Goal: Information Seeking & Learning: Compare options

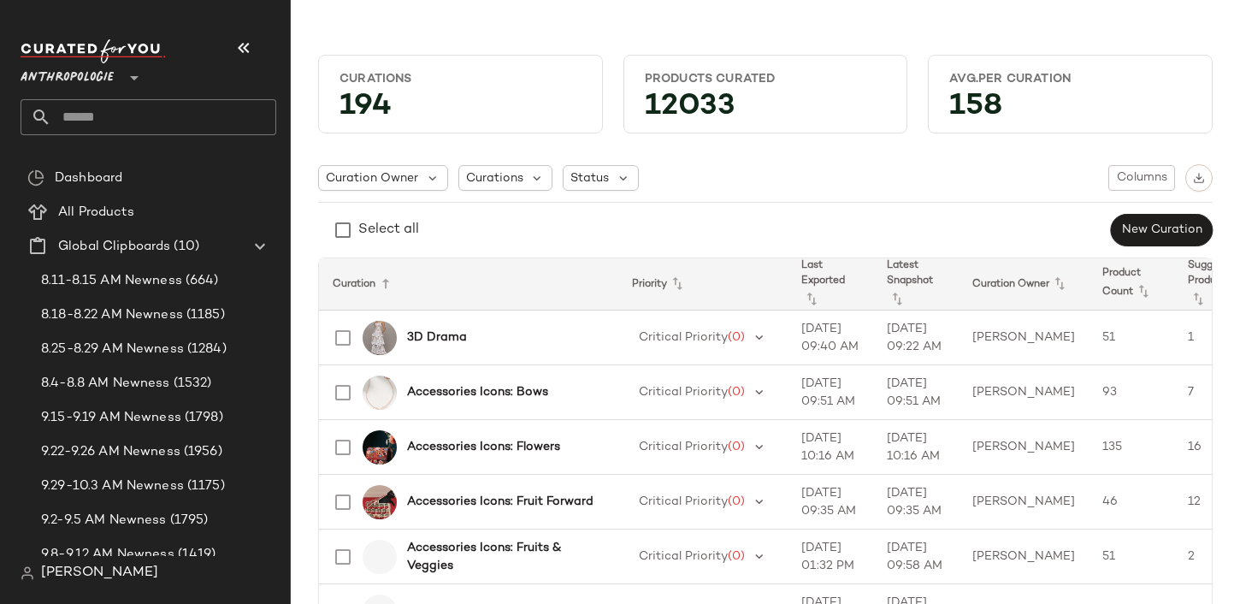
click at [118, 72] on div "Anthropologie **" at bounding box center [71, 67] width 100 height 43
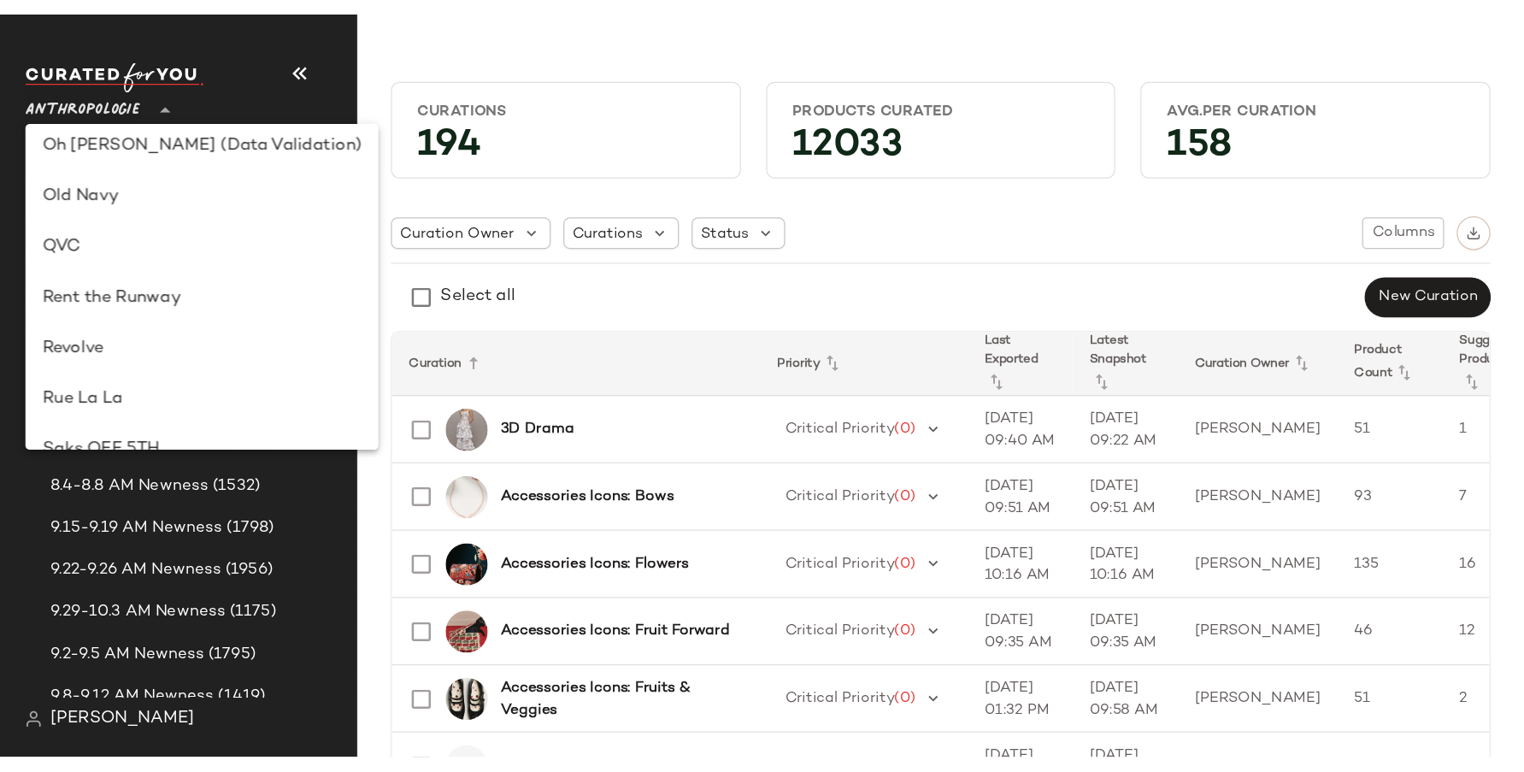
scroll to position [708, 0]
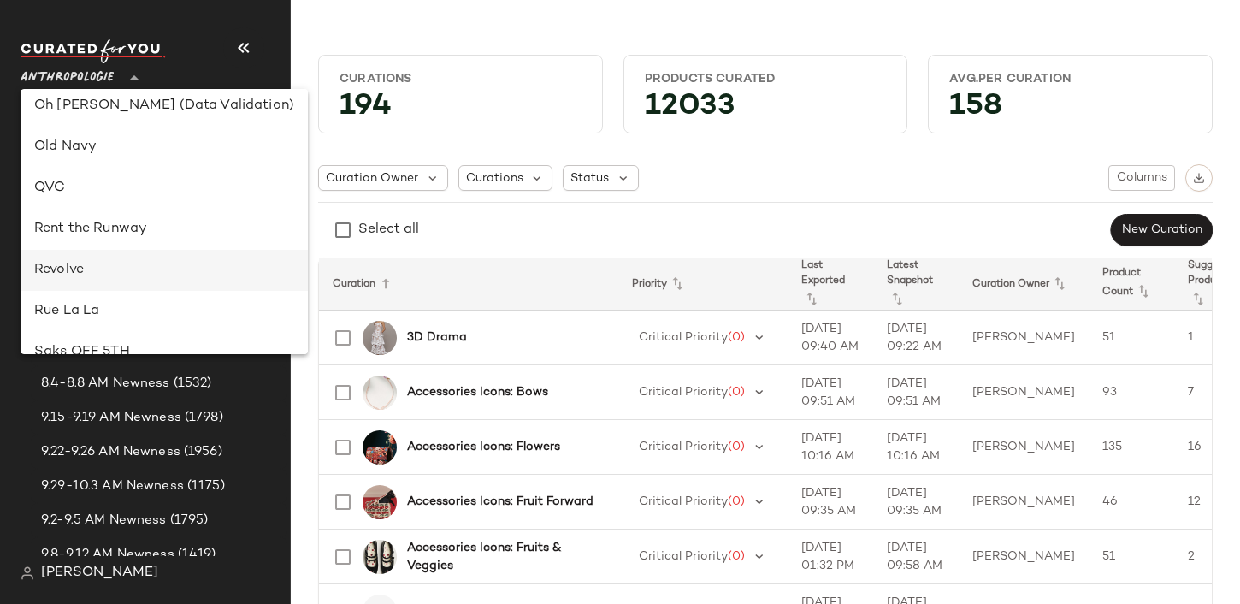
click at [161, 264] on div "Revolve" at bounding box center [164, 270] width 260 height 21
type input "**"
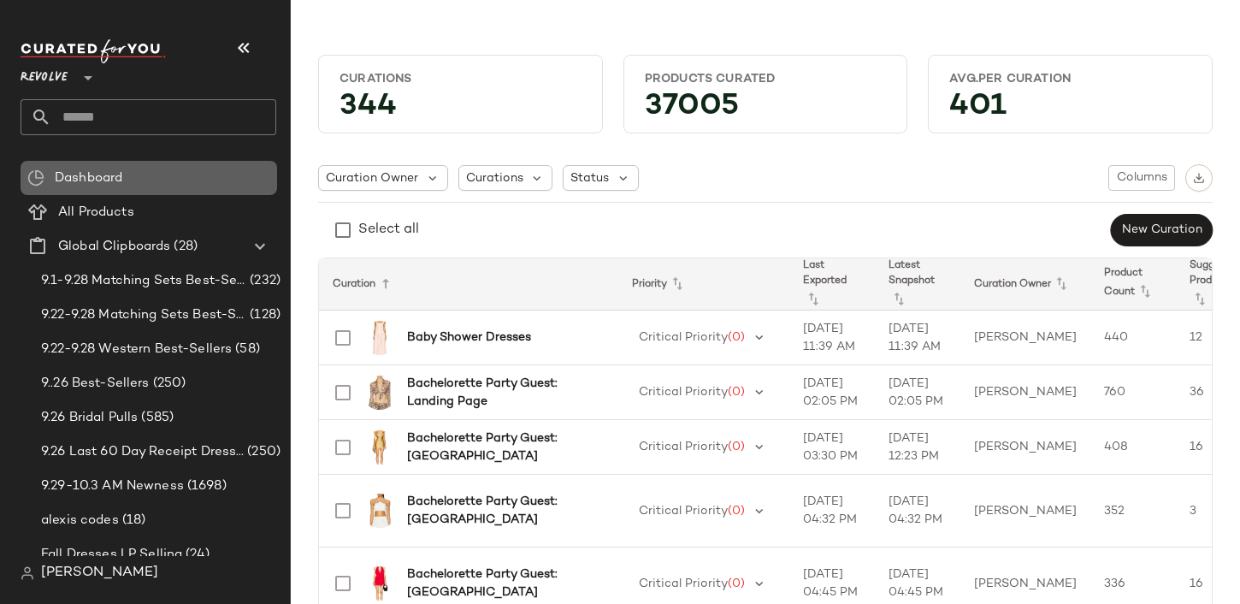
click at [125, 189] on div "Dashboard" at bounding box center [149, 178] width 256 height 34
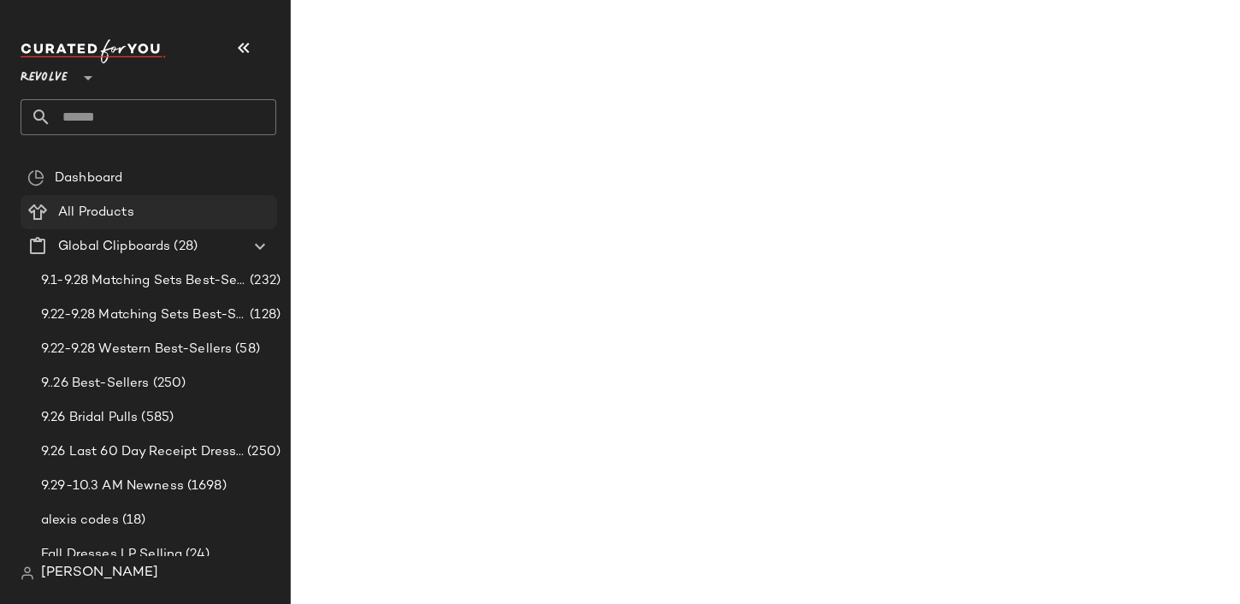
click at [125, 205] on span "All Products" at bounding box center [96, 213] width 76 height 20
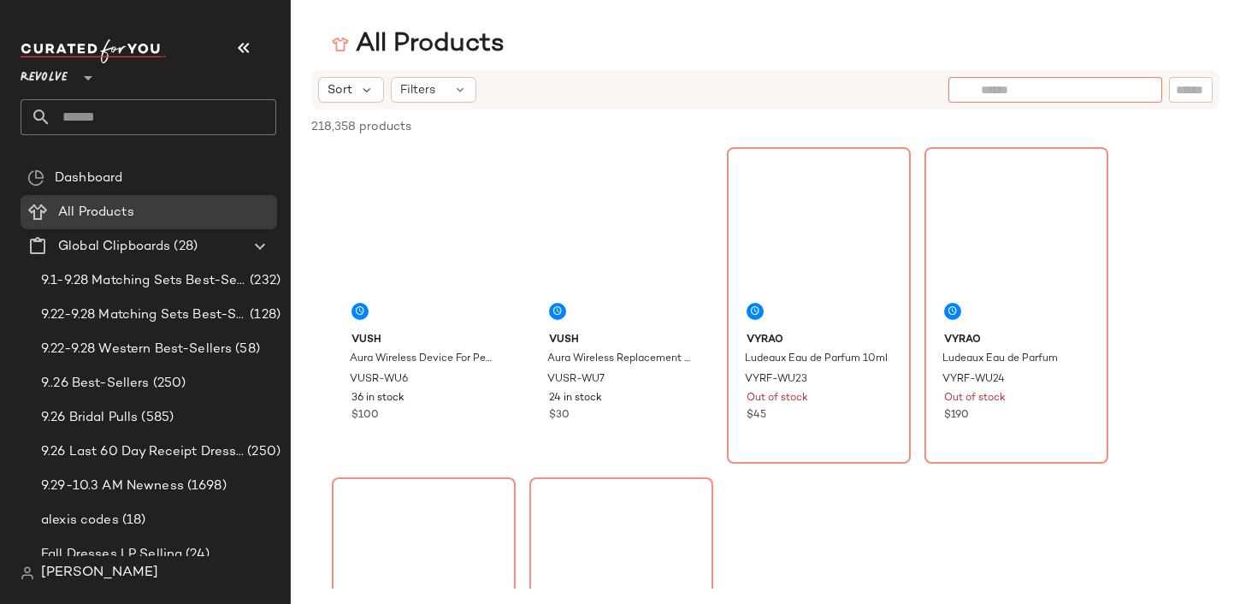
click at [1104, 88] on div at bounding box center [1055, 90] width 214 height 26
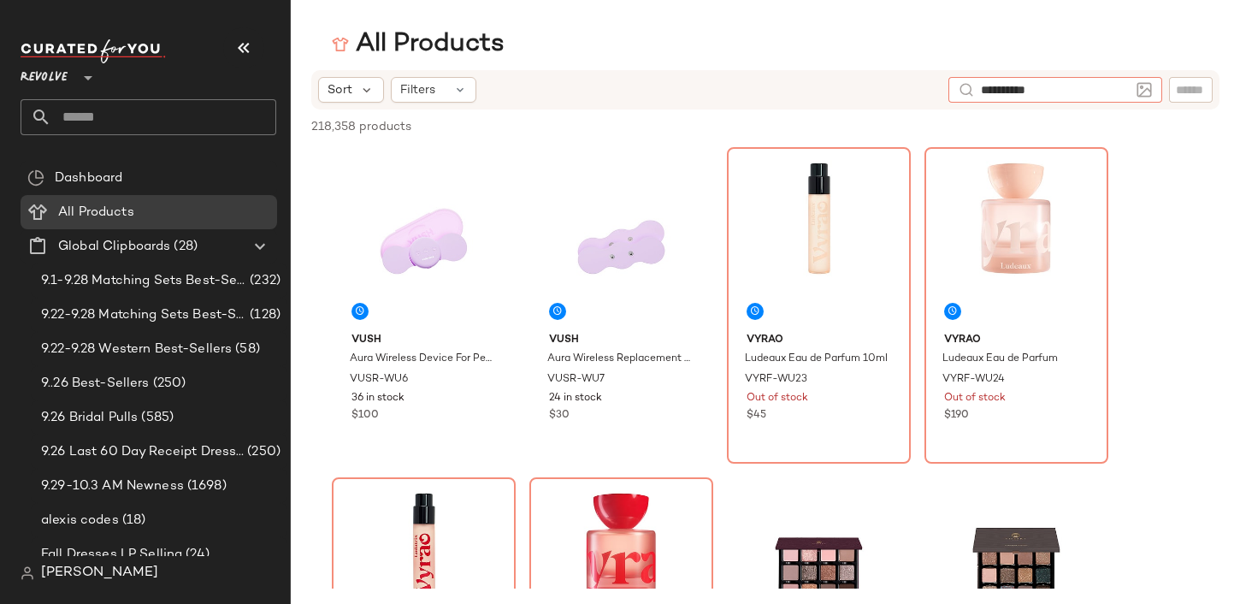
type input "**********"
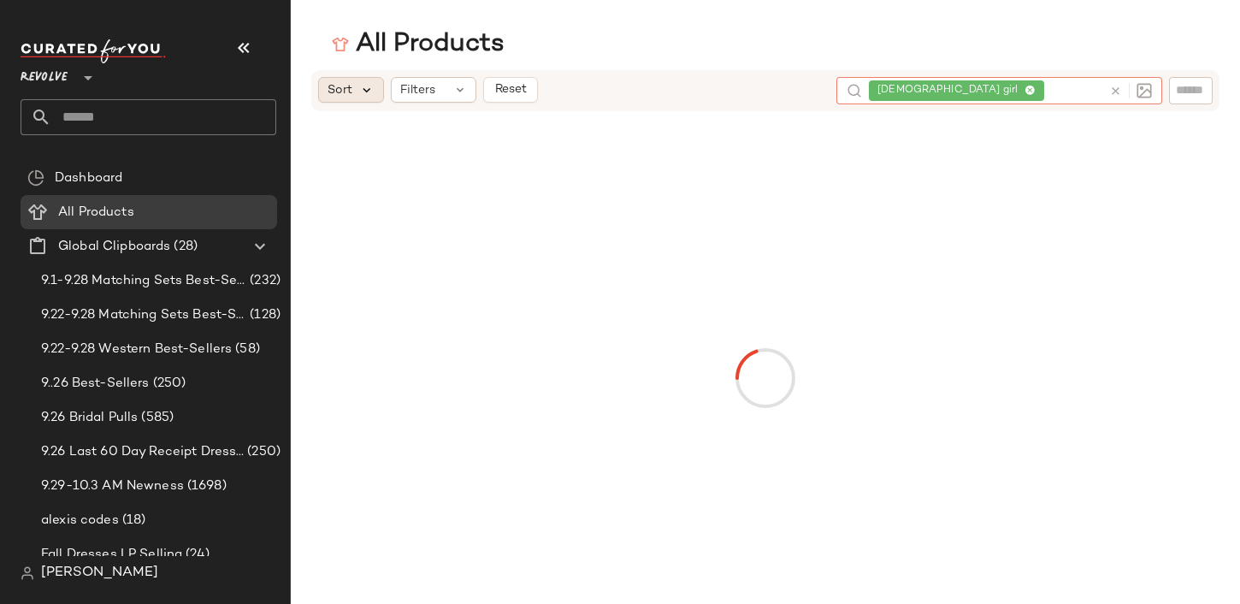
click at [365, 91] on icon at bounding box center [366, 89] width 15 height 15
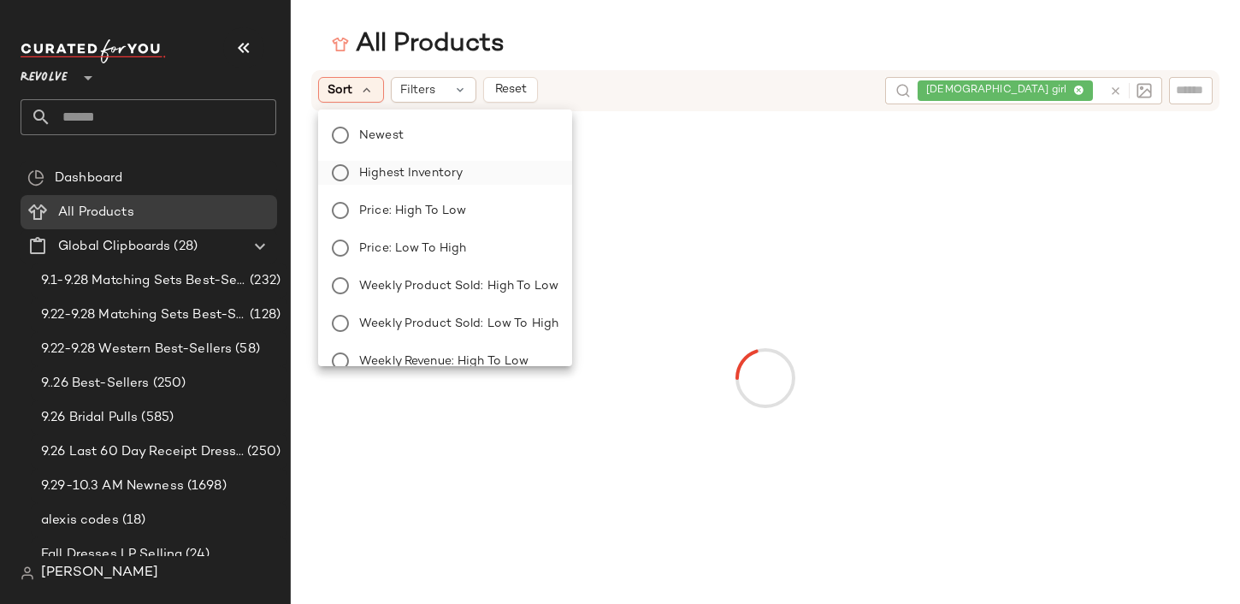
click at [403, 173] on span "Highest Inventory" at bounding box center [410, 173] width 103 height 18
click at [557, 85] on div "Filters" at bounding box center [537, 90] width 85 height 26
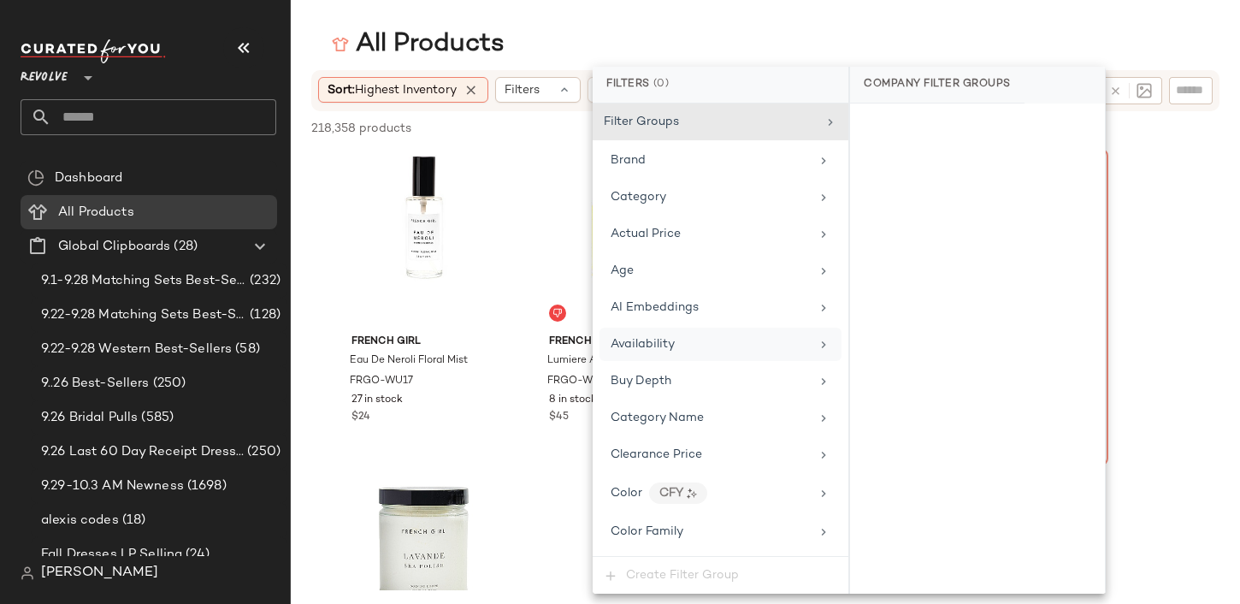
click at [662, 336] on div "Availability" at bounding box center [642, 344] width 64 height 18
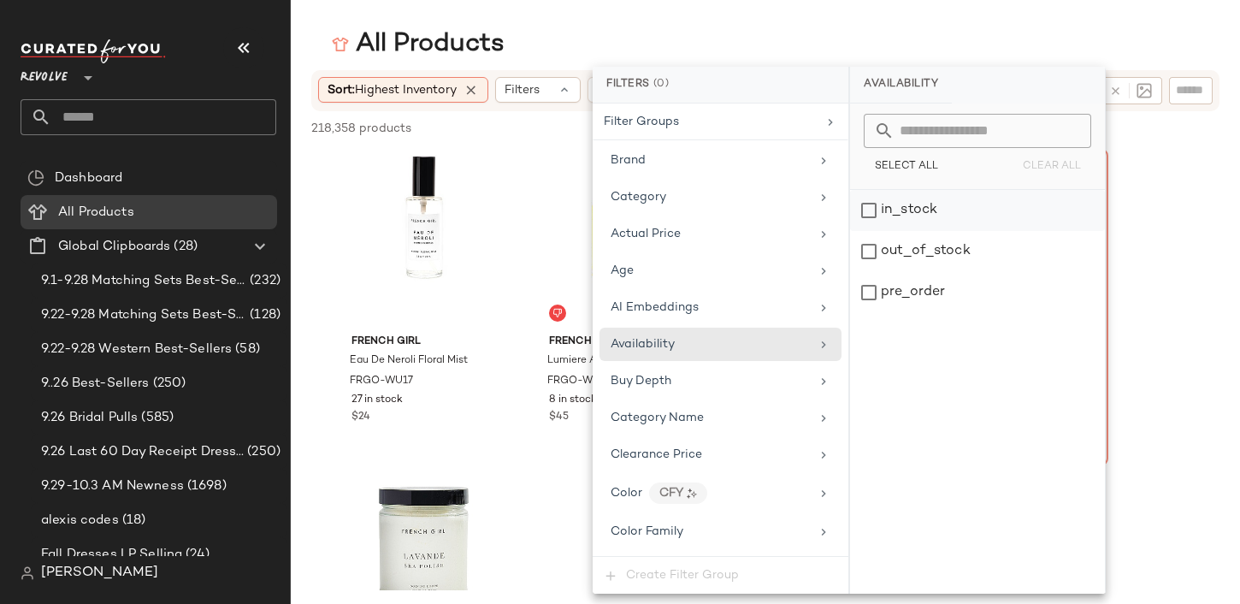
click at [888, 218] on div "in_stock" at bounding box center [977, 210] width 255 height 41
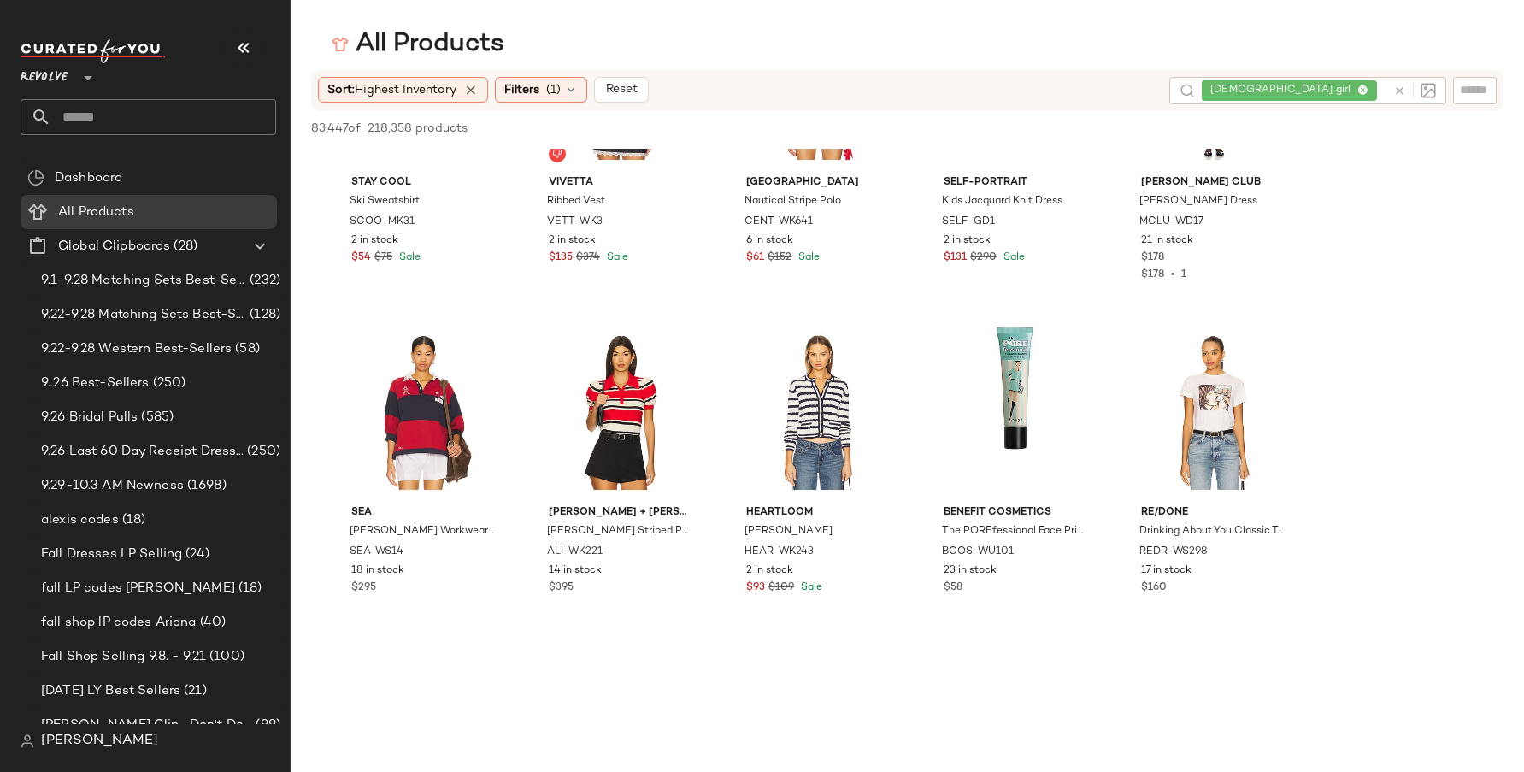
scroll to position [3796, 0]
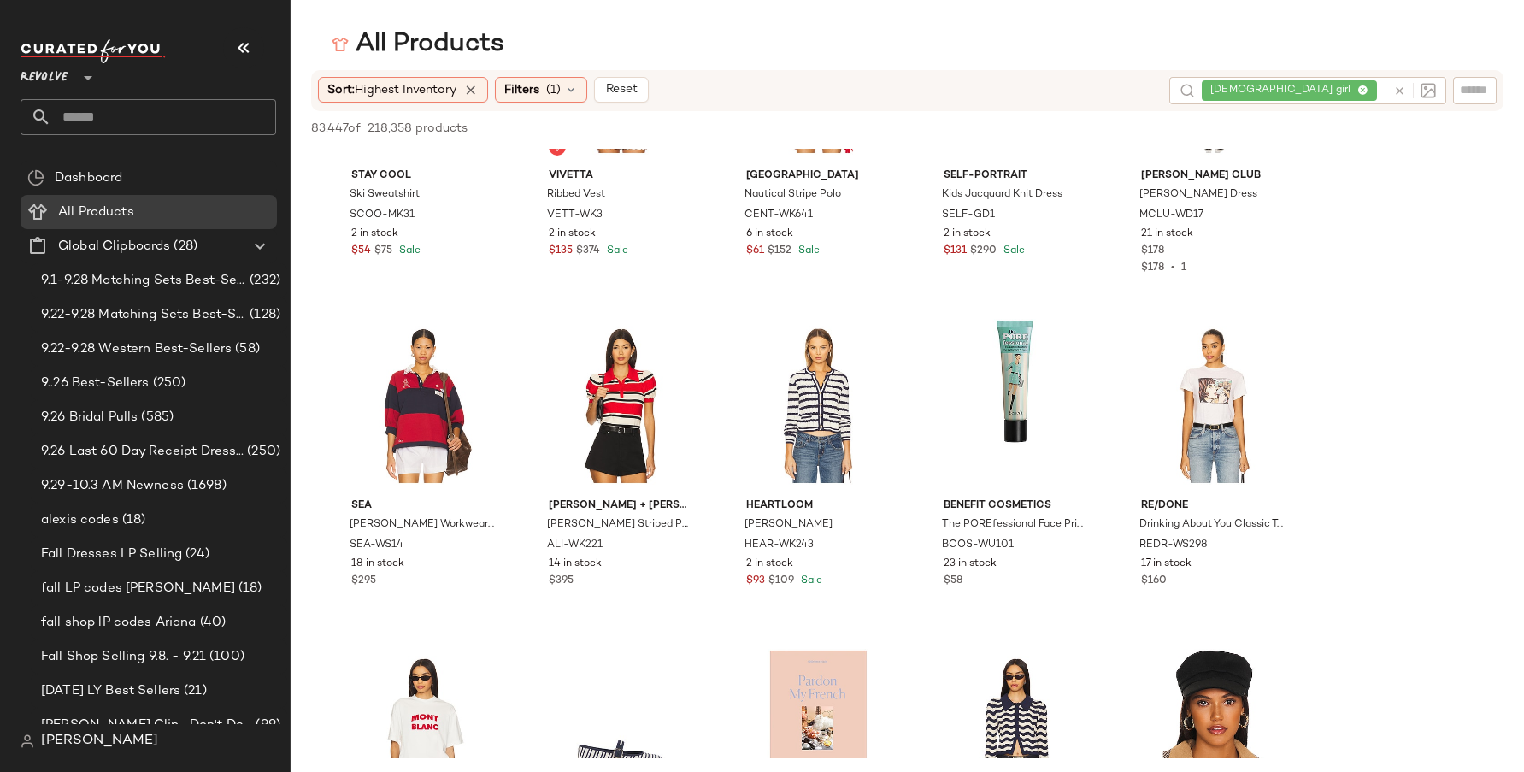
click at [1239, 89] on div "[DEMOGRAPHIC_DATA] girl" at bounding box center [1294, 90] width 185 height 27
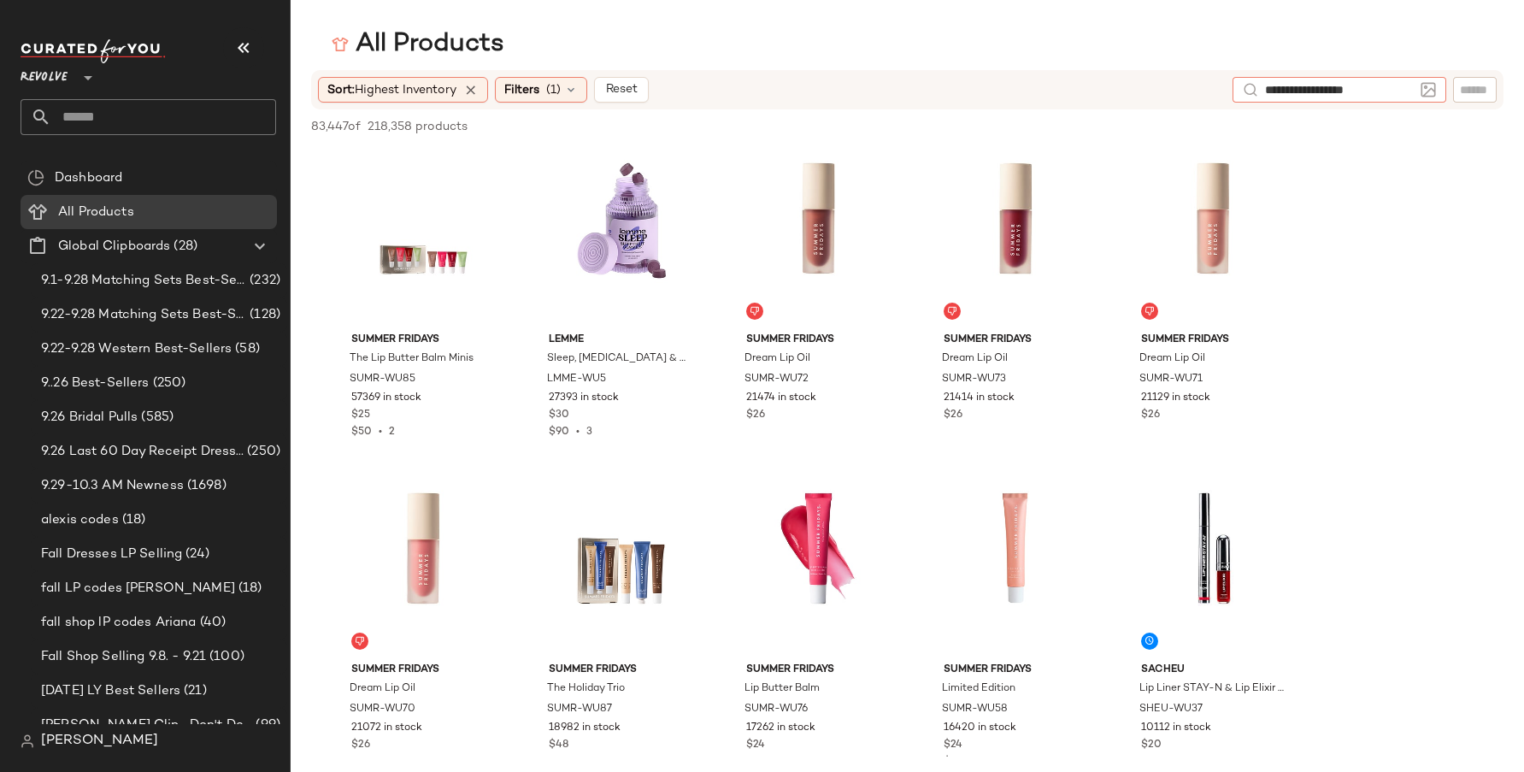
type input "**********"
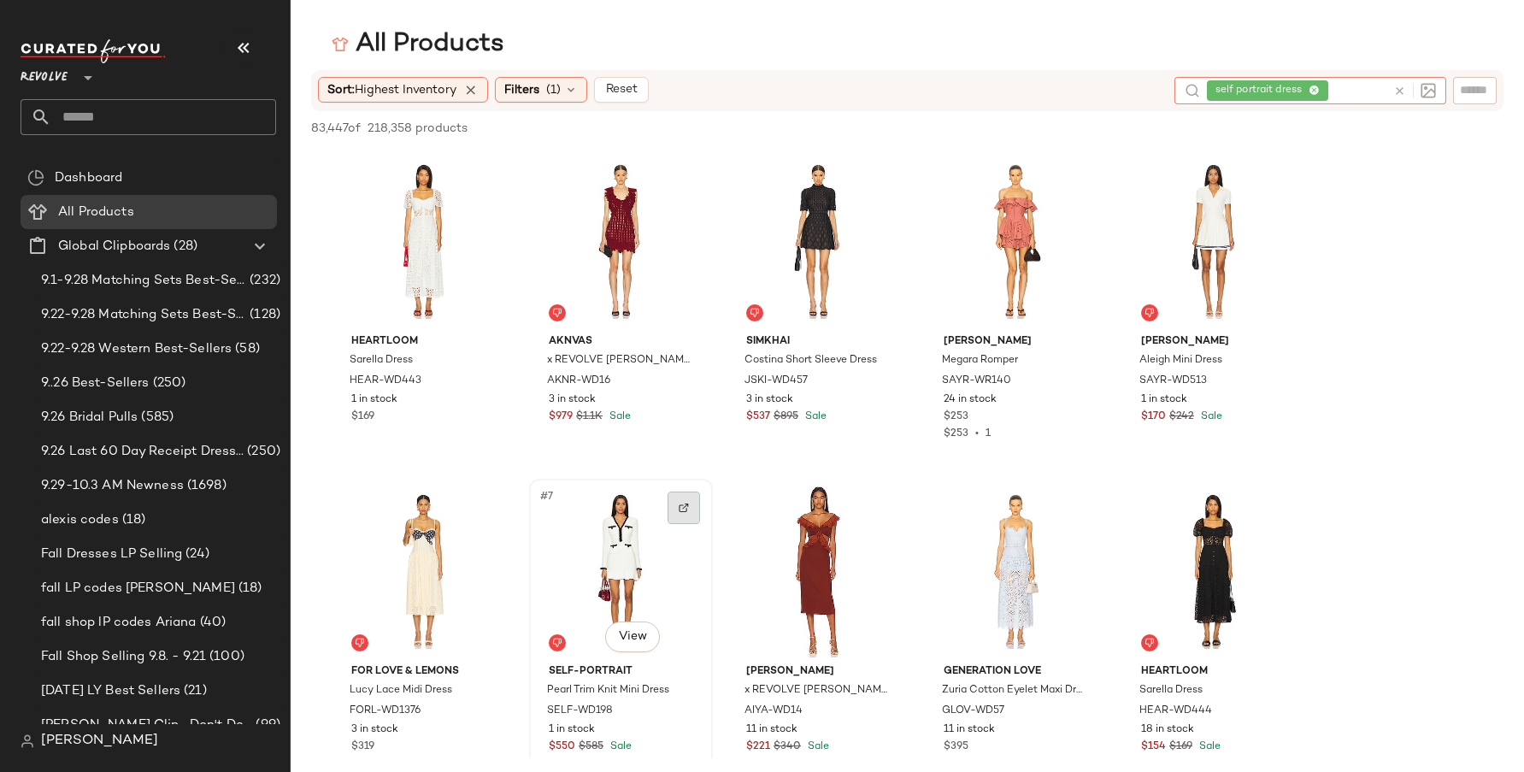
click at [678, 515] on div at bounding box center [684, 508] width 32 height 32
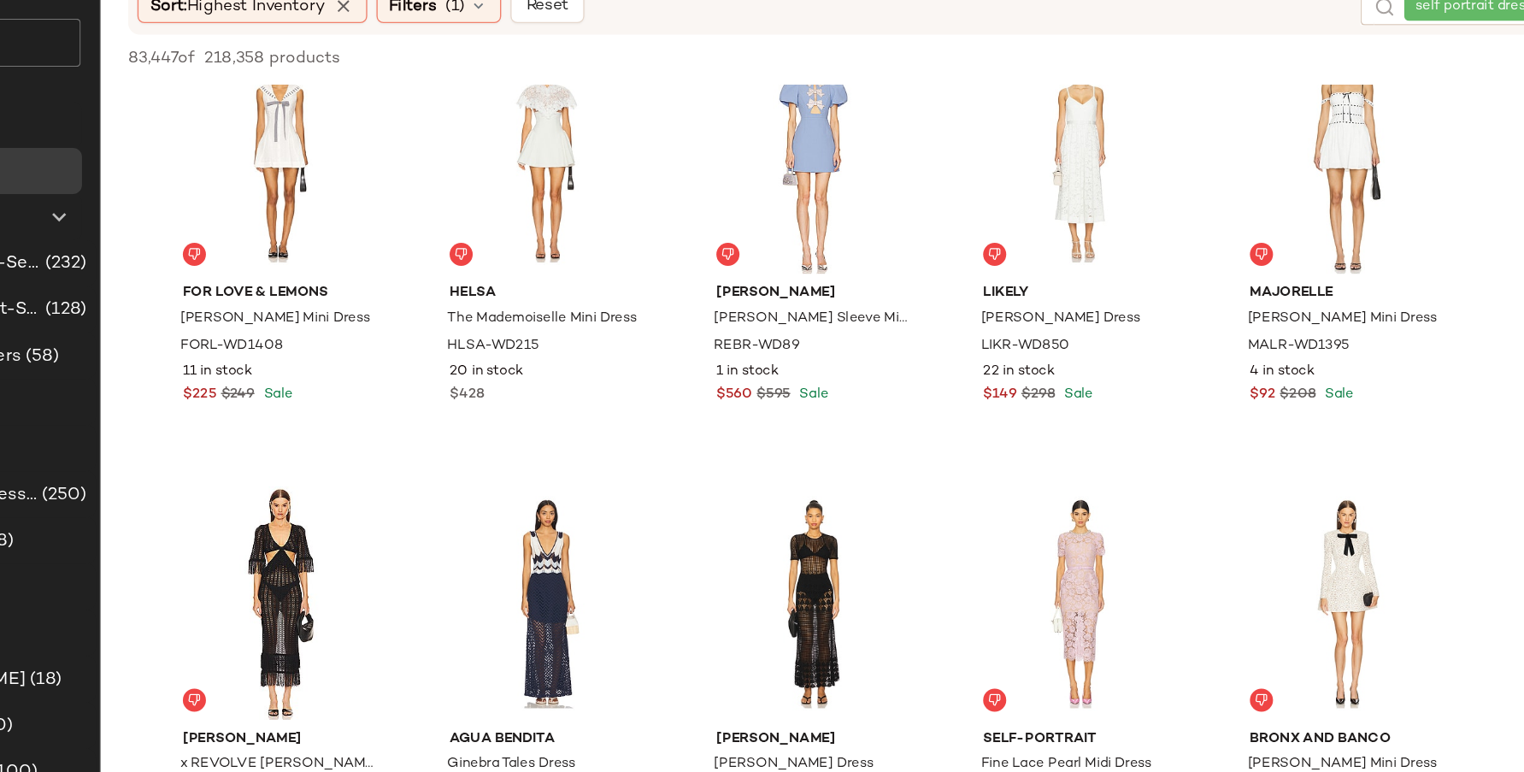
scroll to position [0, 0]
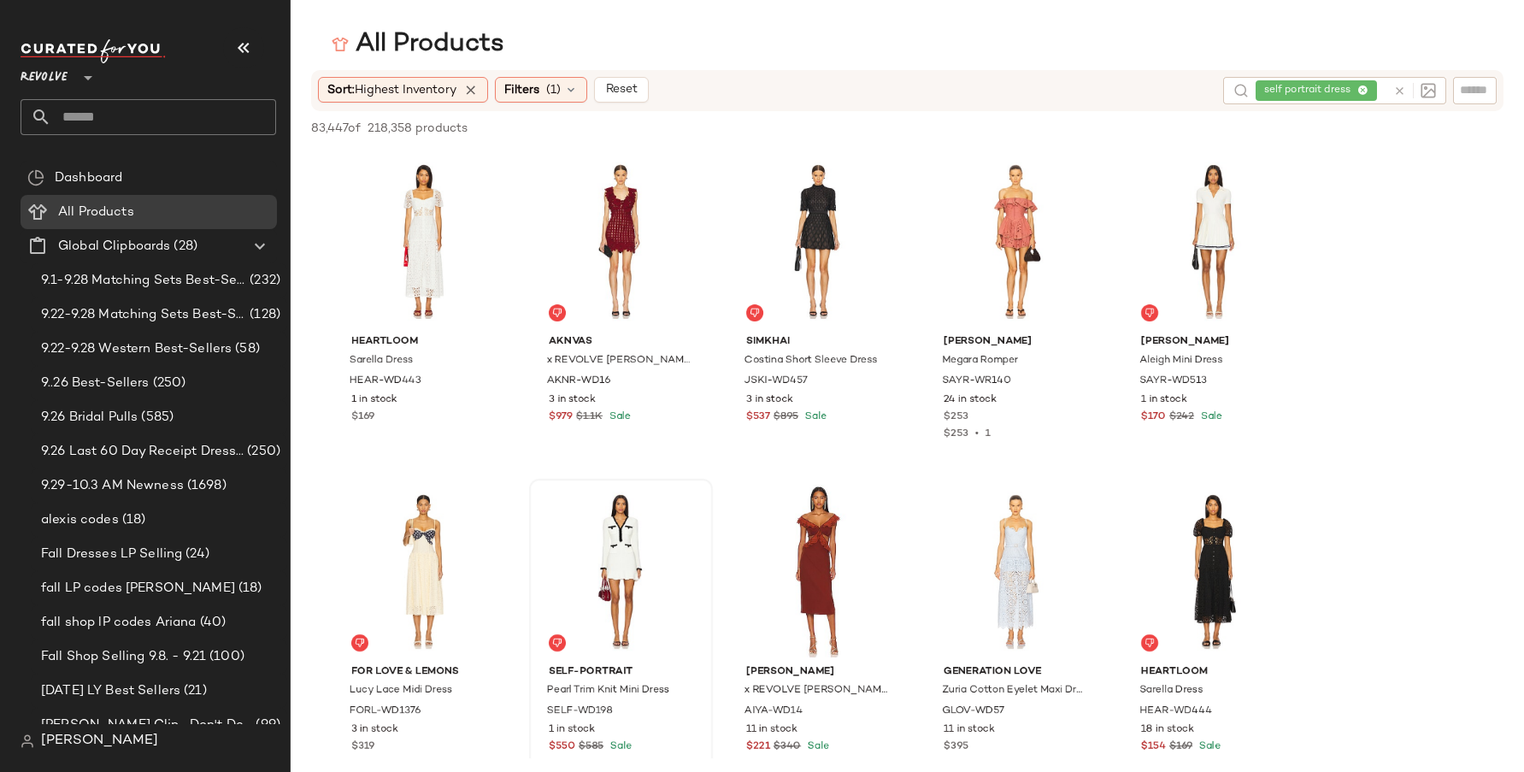
click at [1239, 89] on div "self portrait dress" at bounding box center [1321, 90] width 131 height 27
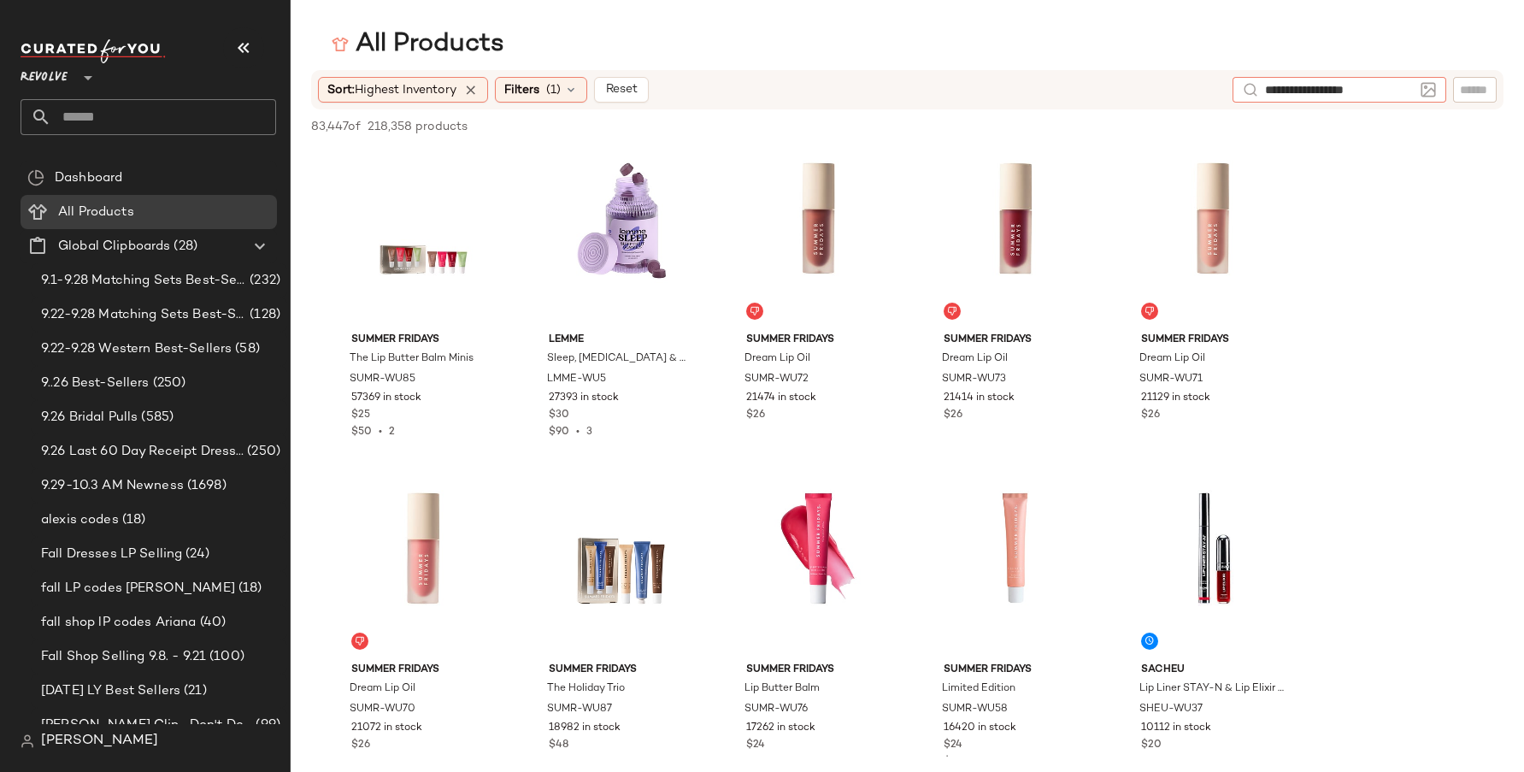
type input "**********"
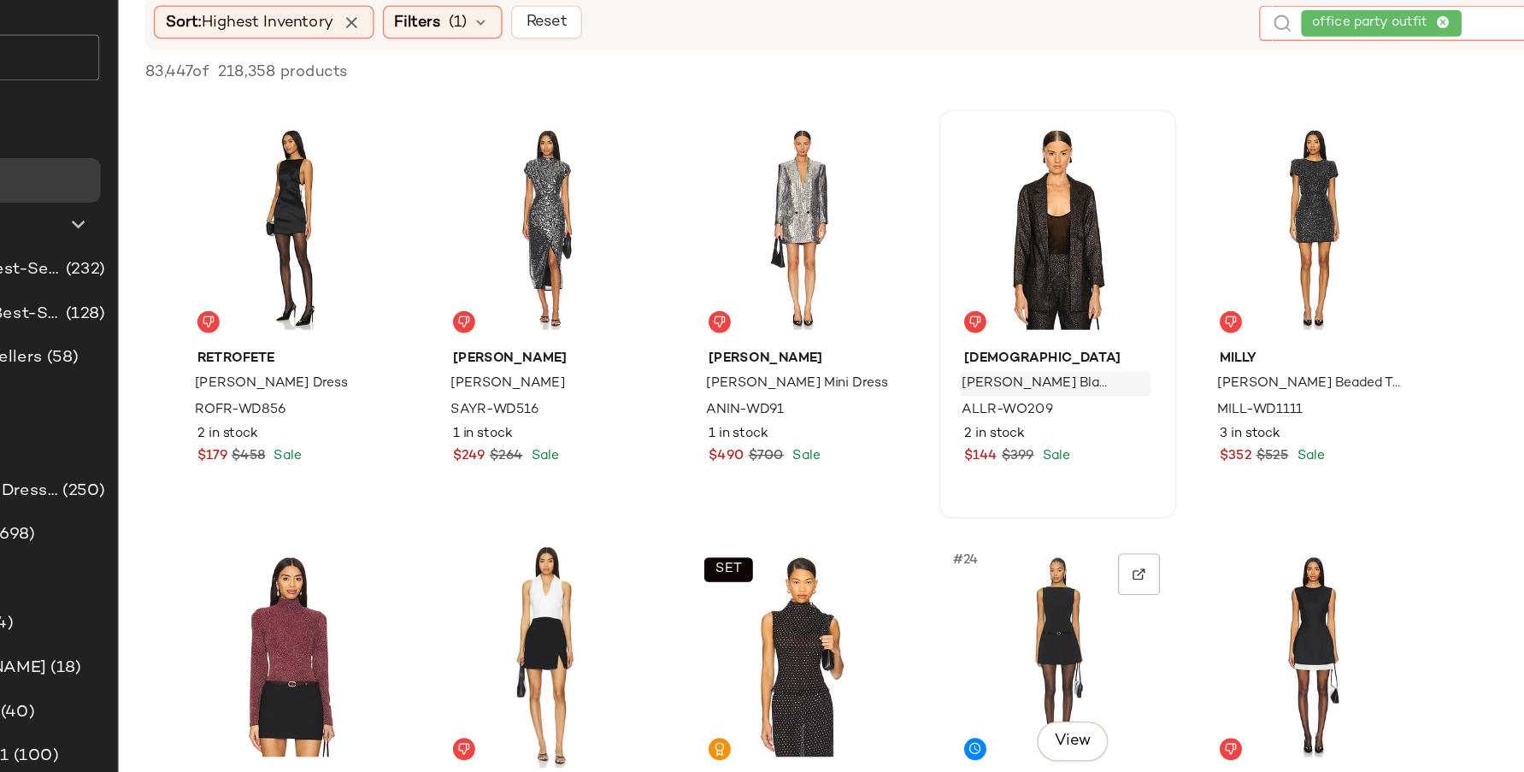
scroll to position [978, 0]
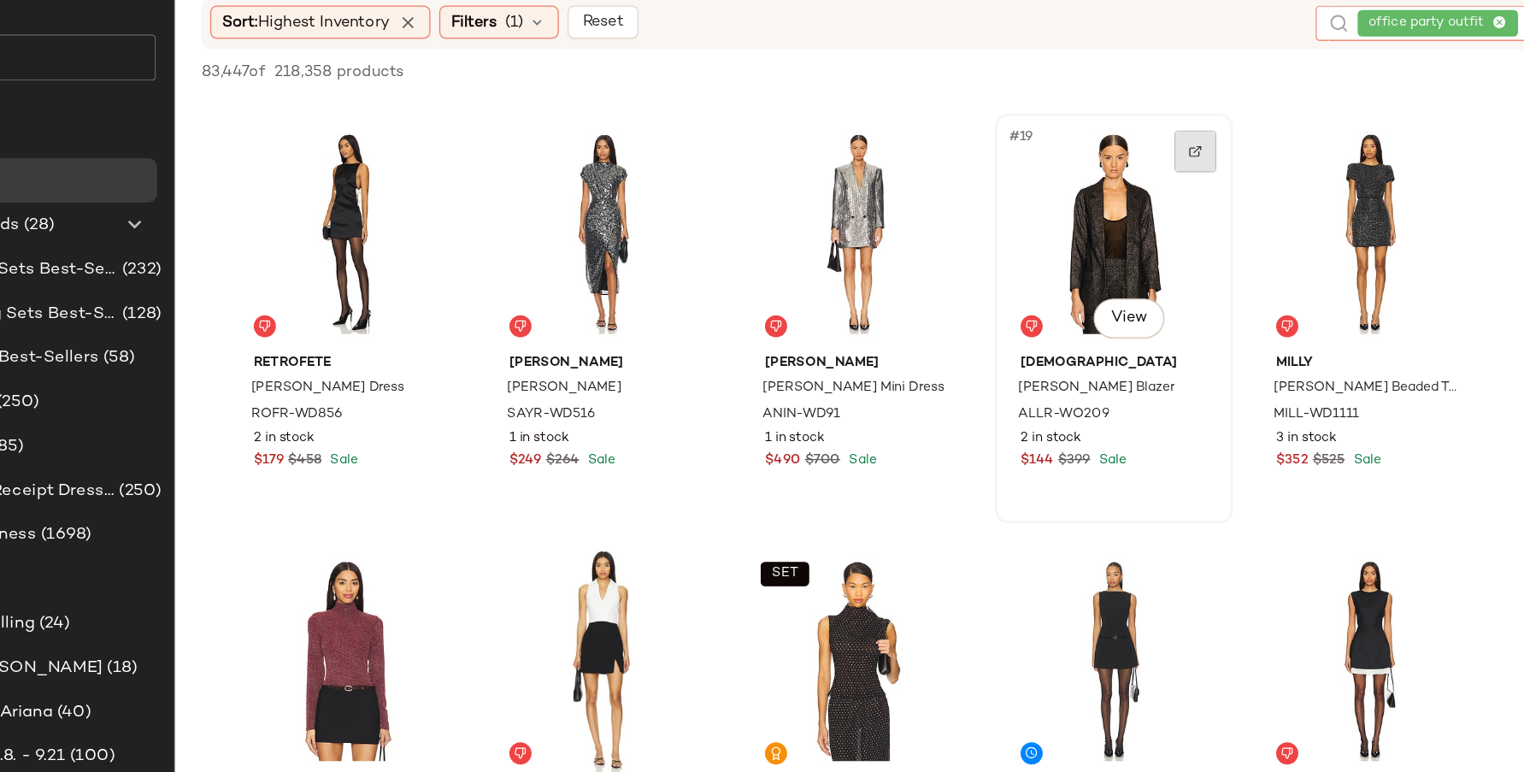
click at [1083, 186] on img at bounding box center [1079, 190] width 10 height 10
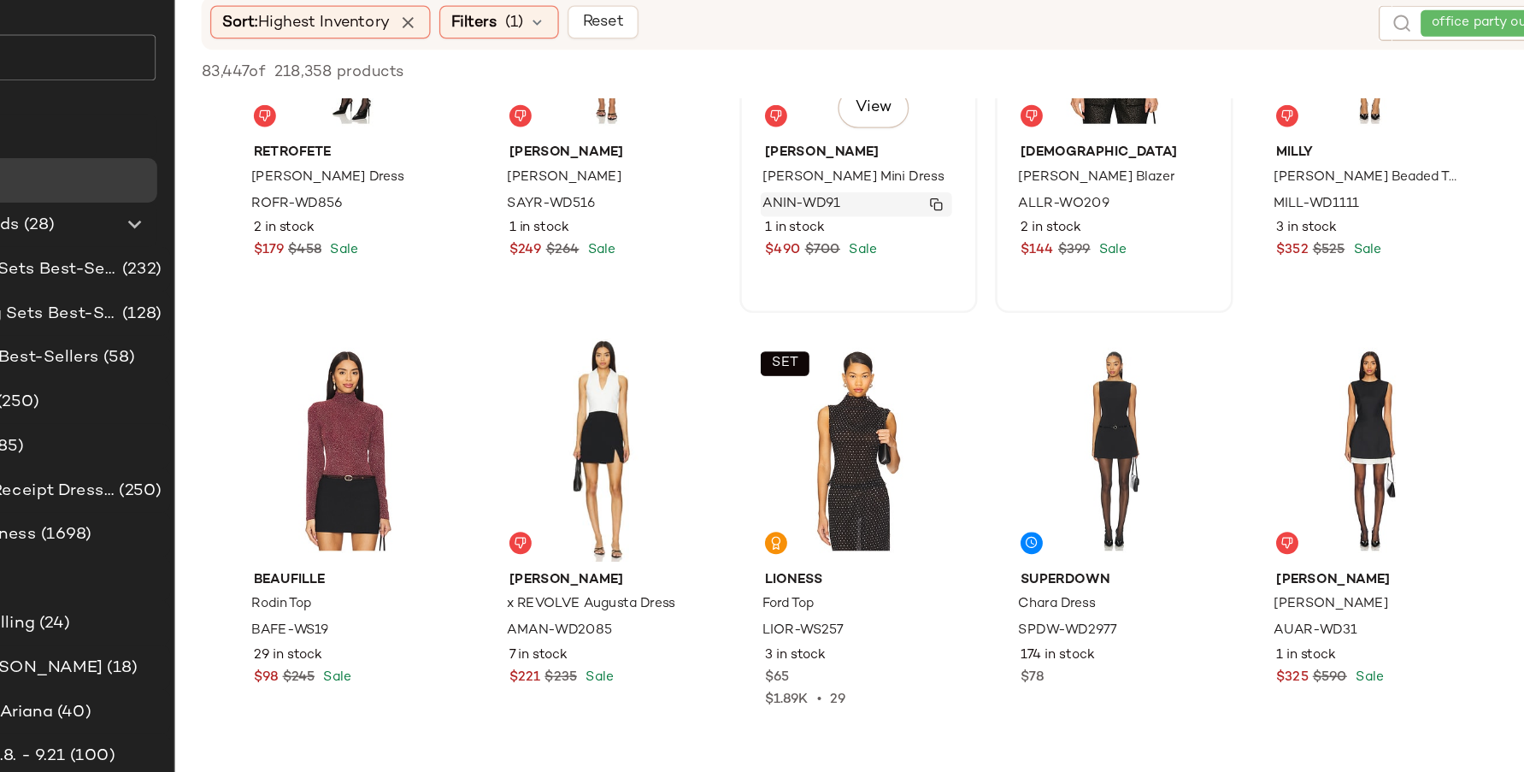
scroll to position [1195, 0]
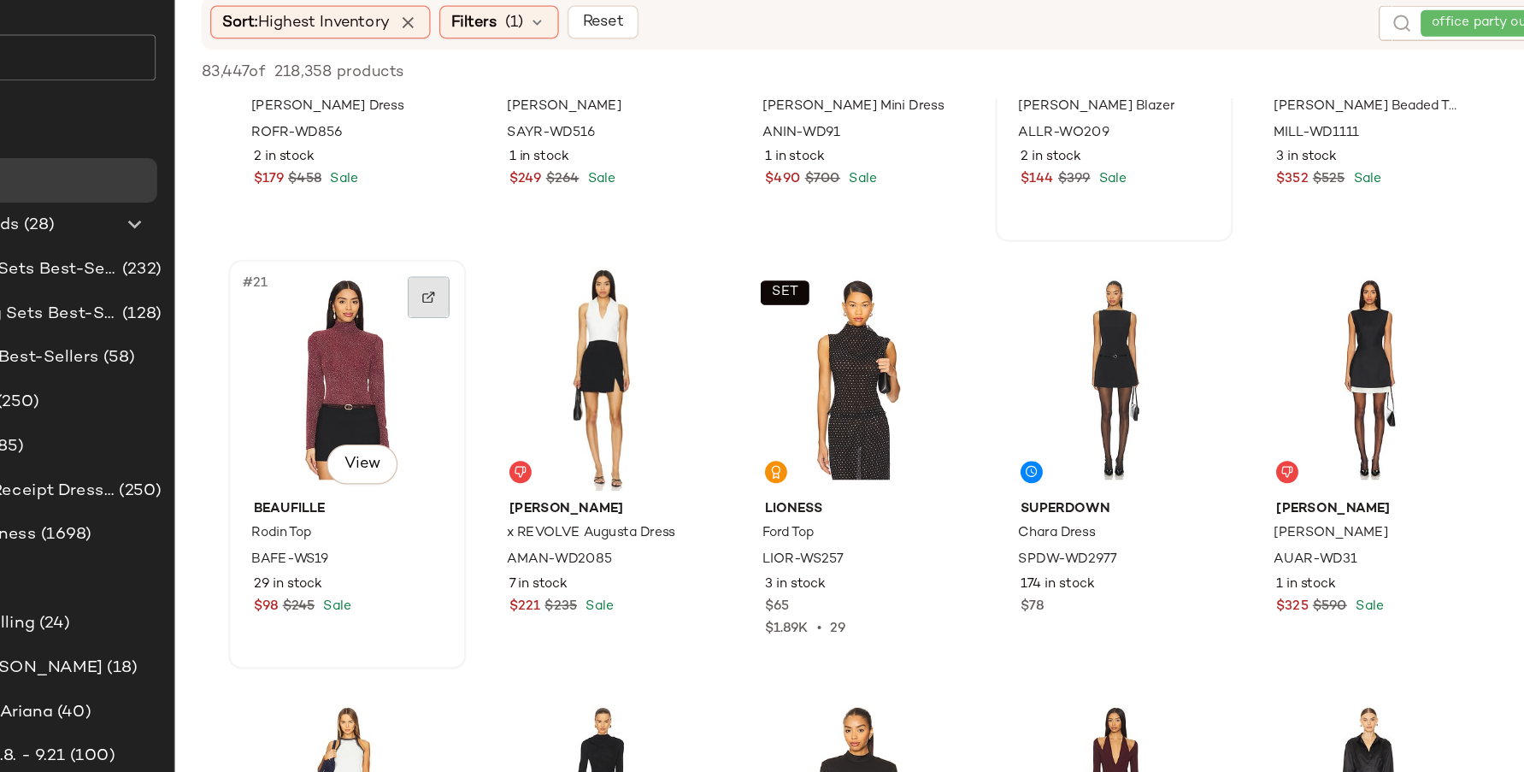
click at [486, 310] on div at bounding box center [486, 302] width 32 height 32
click at [485, 504] on img "button" at bounding box center [484, 506] width 10 height 10
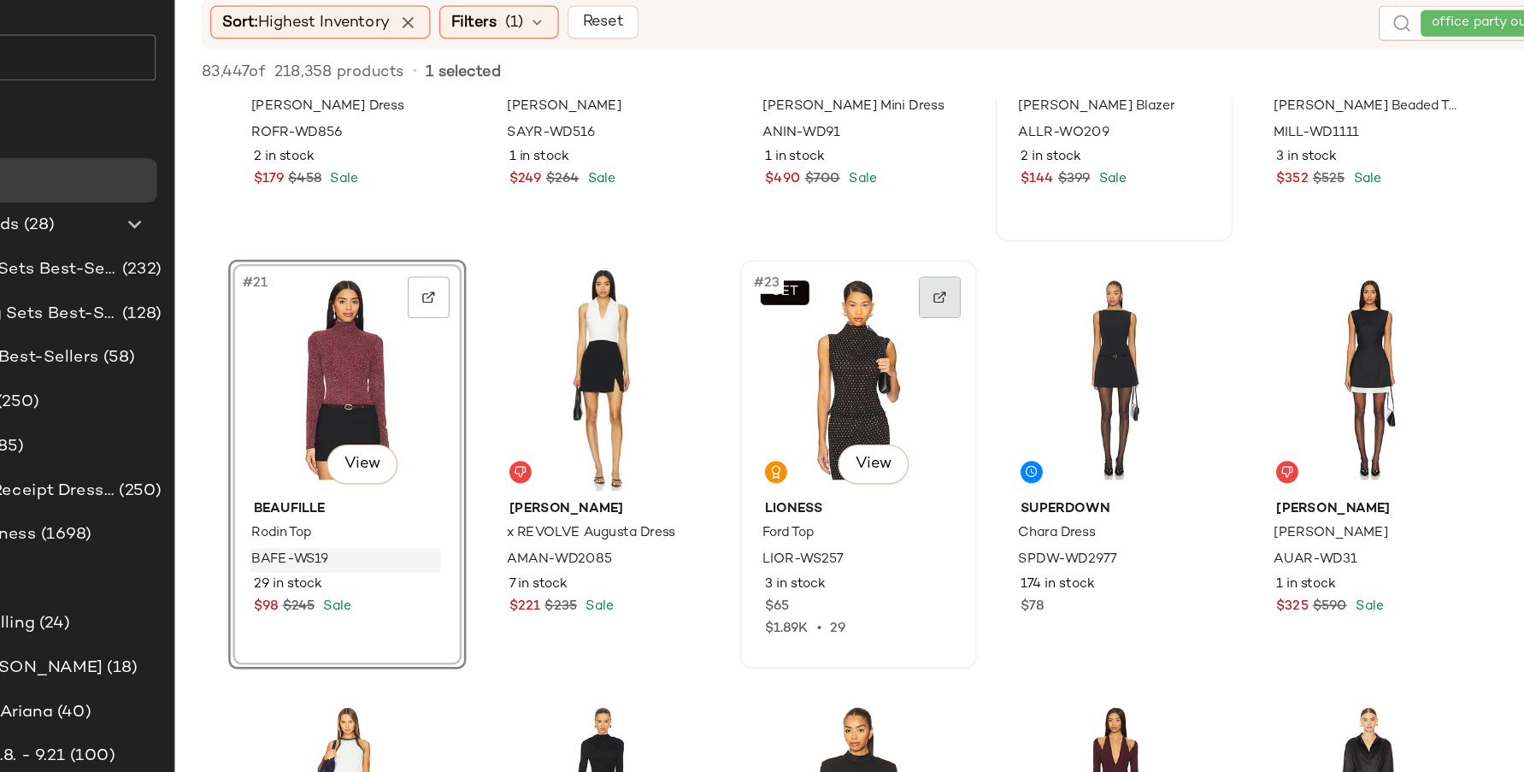
click at [875, 302] on div at bounding box center [881, 302] width 32 height 32
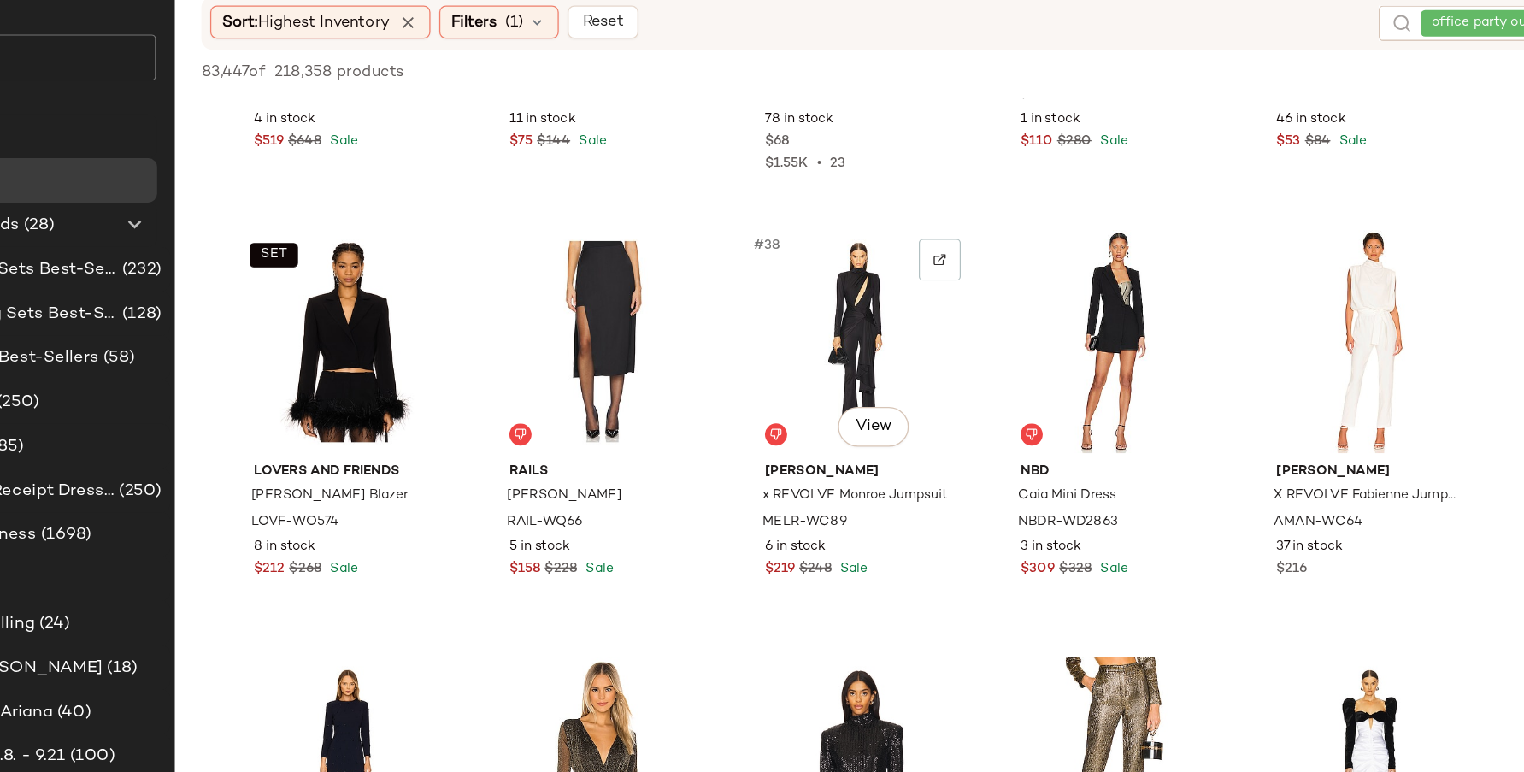
scroll to position [2213, 0]
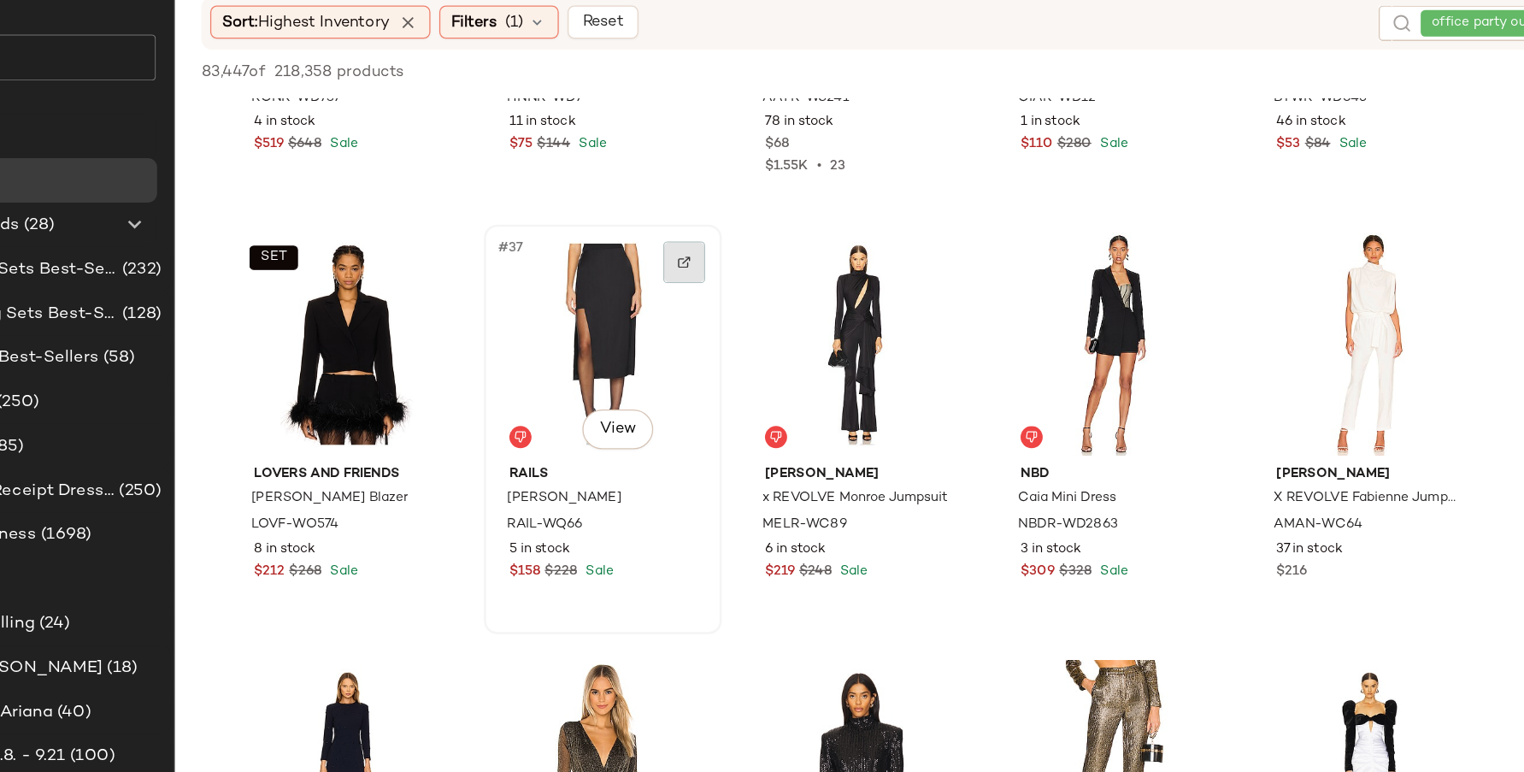
click at [687, 274] on img at bounding box center [684, 275] width 10 height 10
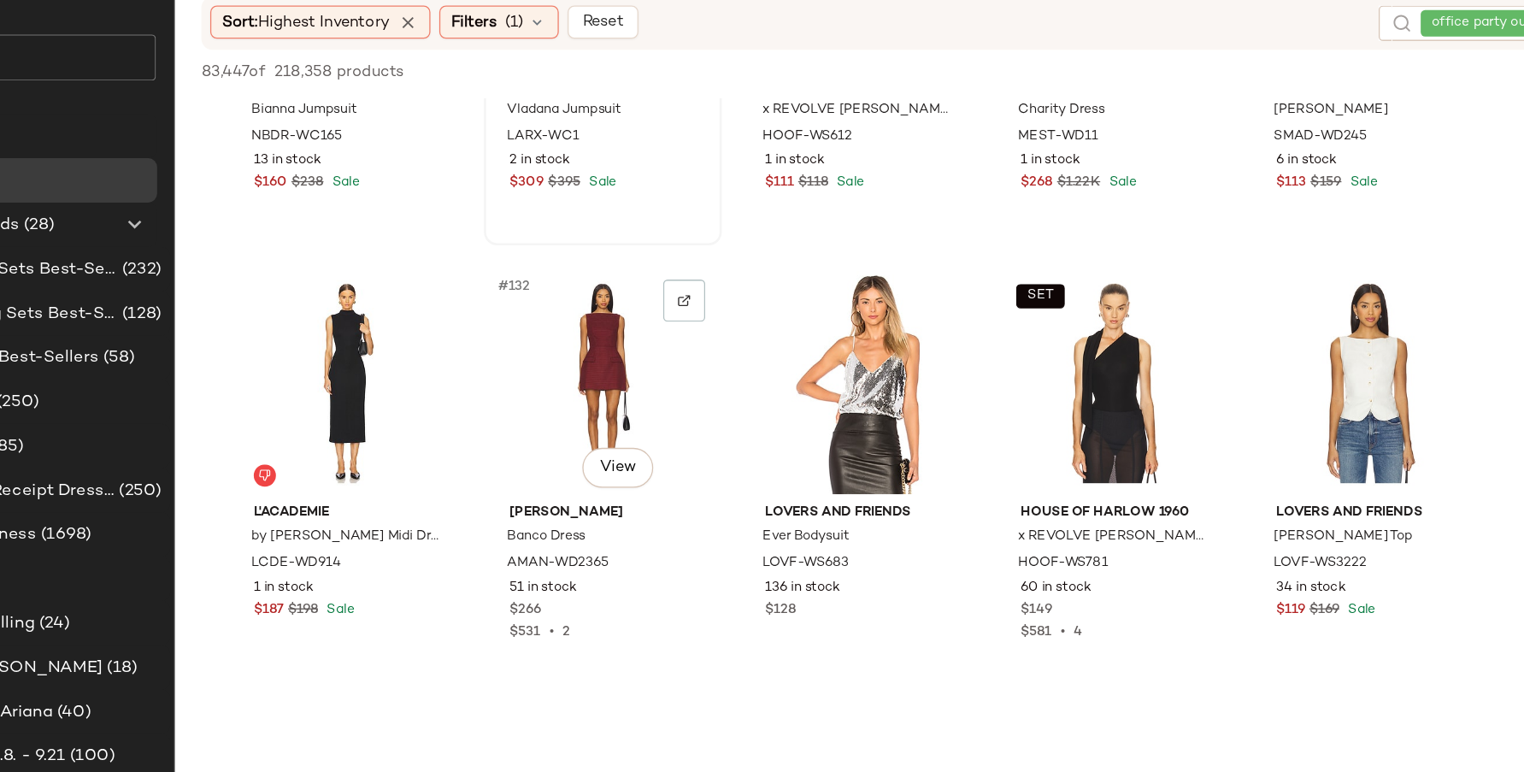
scroll to position [8461, 0]
